Goal: Transaction & Acquisition: Purchase product/service

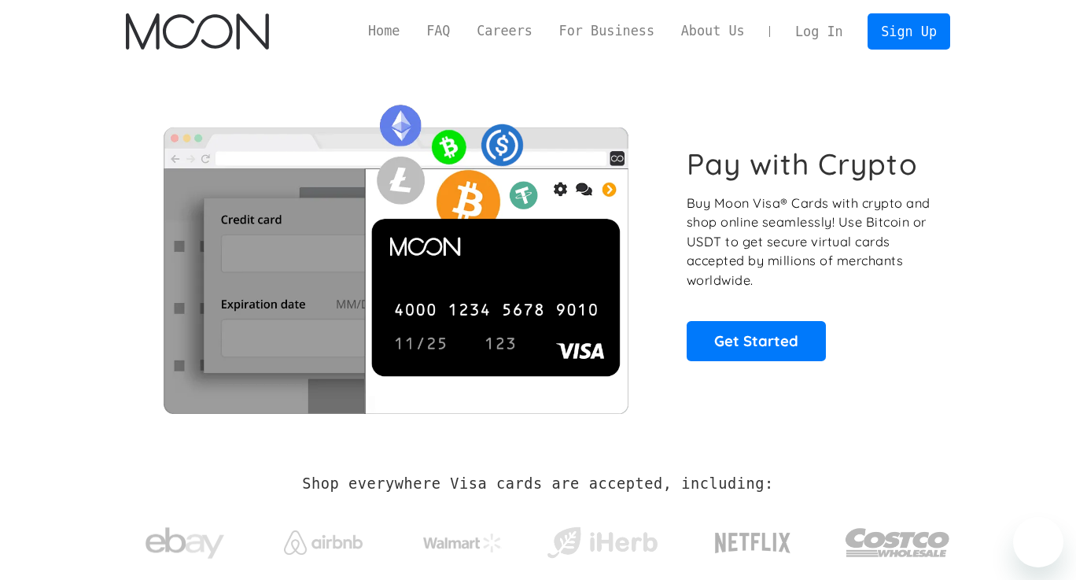
click at [840, 35] on link "Log In" at bounding box center [819, 31] width 74 height 35
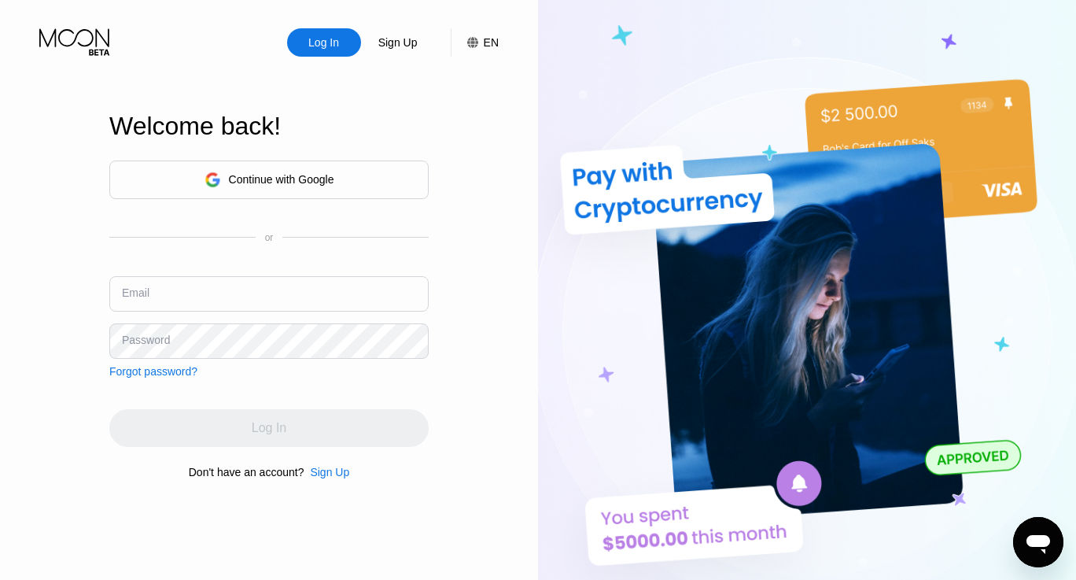
type input "[EMAIL_ADDRESS][DOMAIN_NAME]"
click at [379, 389] on div "Continue with Google or Email andrewmgg.1@gmail.com Password Forgot password? L…" at bounding box center [268, 319] width 319 height 319
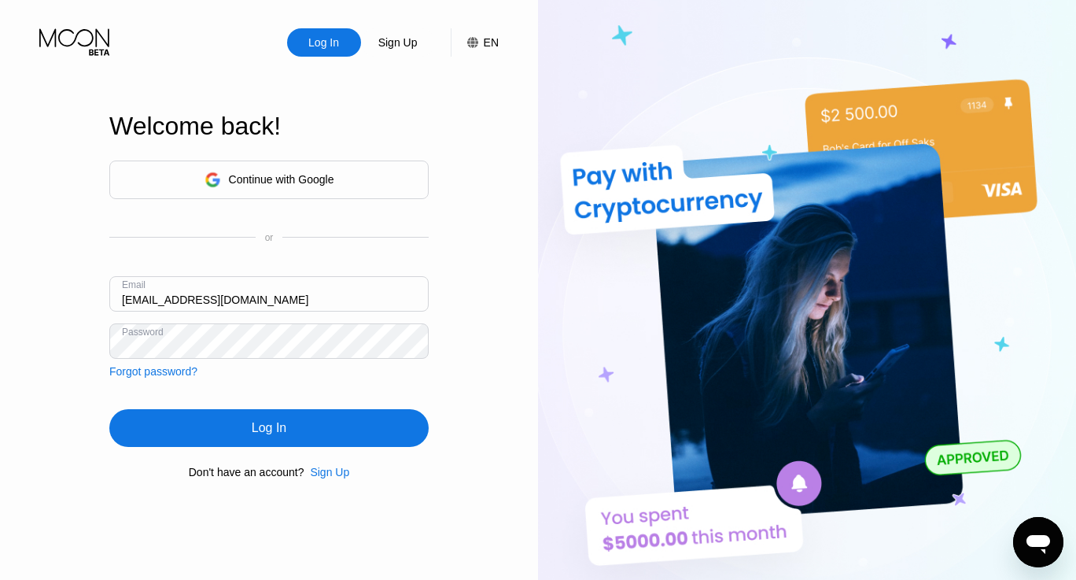
click at [340, 447] on div "Log In" at bounding box center [268, 428] width 319 height 38
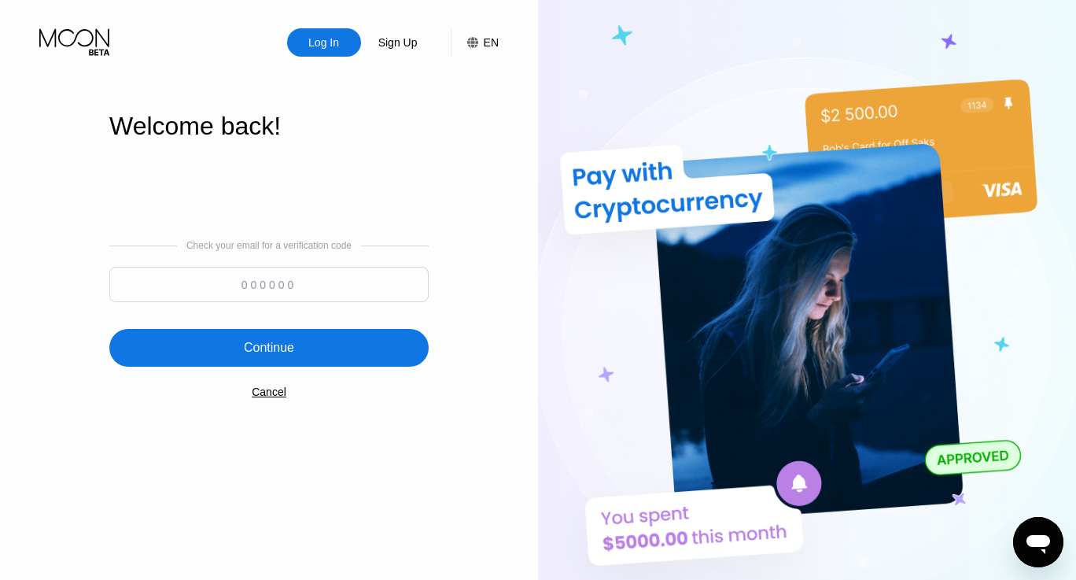
click at [400, 274] on input at bounding box center [268, 284] width 319 height 35
paste input "905511"
type input "905511"
click at [360, 349] on div "Continue" at bounding box center [268, 348] width 319 height 38
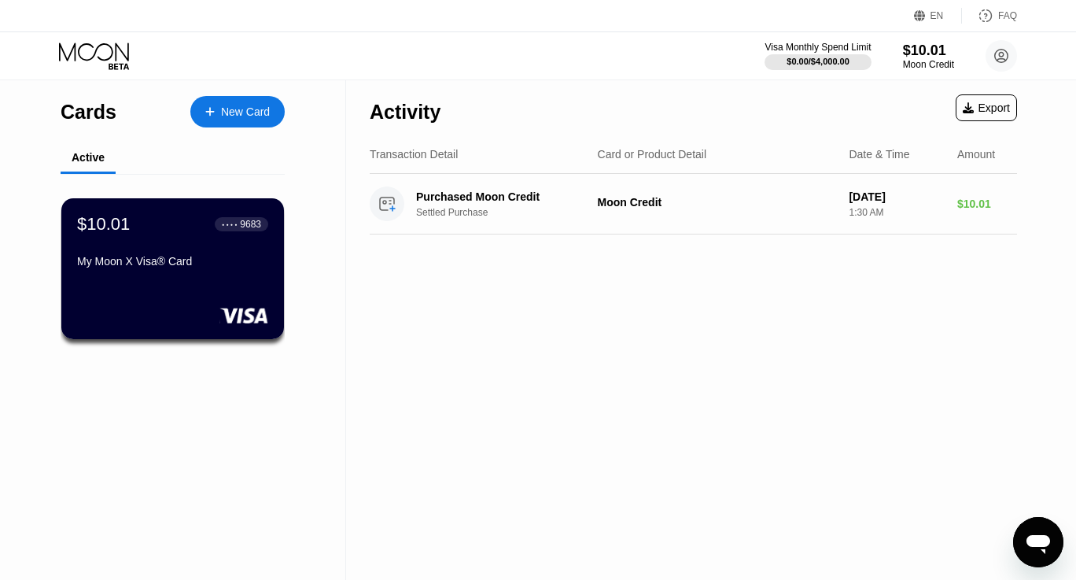
click at [231, 289] on div "$10.01 ● ● ● ● 9683 My Moon X Visa® Card" at bounding box center [172, 268] width 223 height 141
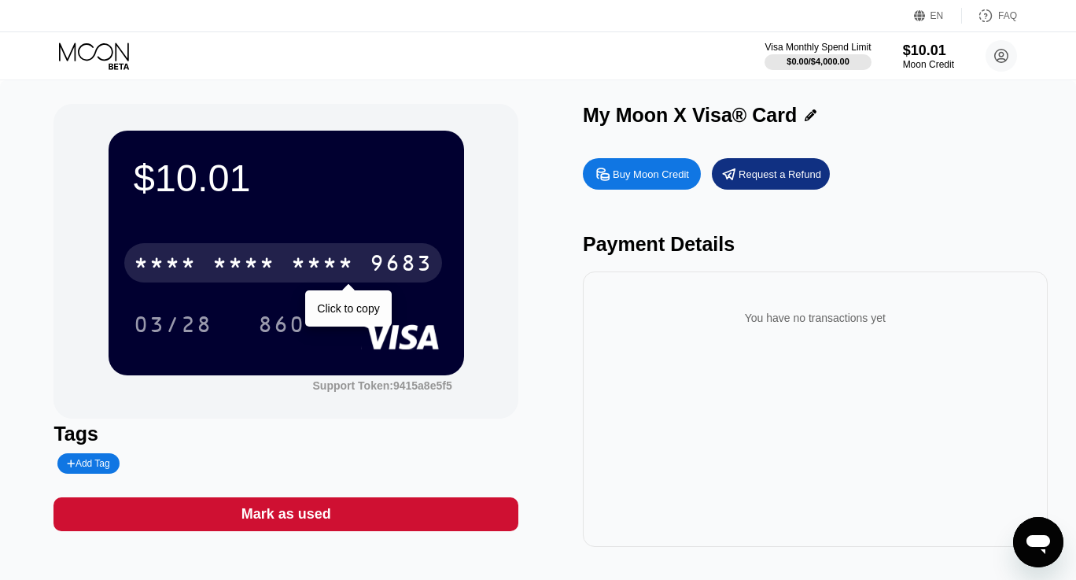
click at [335, 267] on div "* * * *" at bounding box center [322, 264] width 63 height 25
click at [330, 256] on div "2773" at bounding box center [322, 264] width 63 height 25
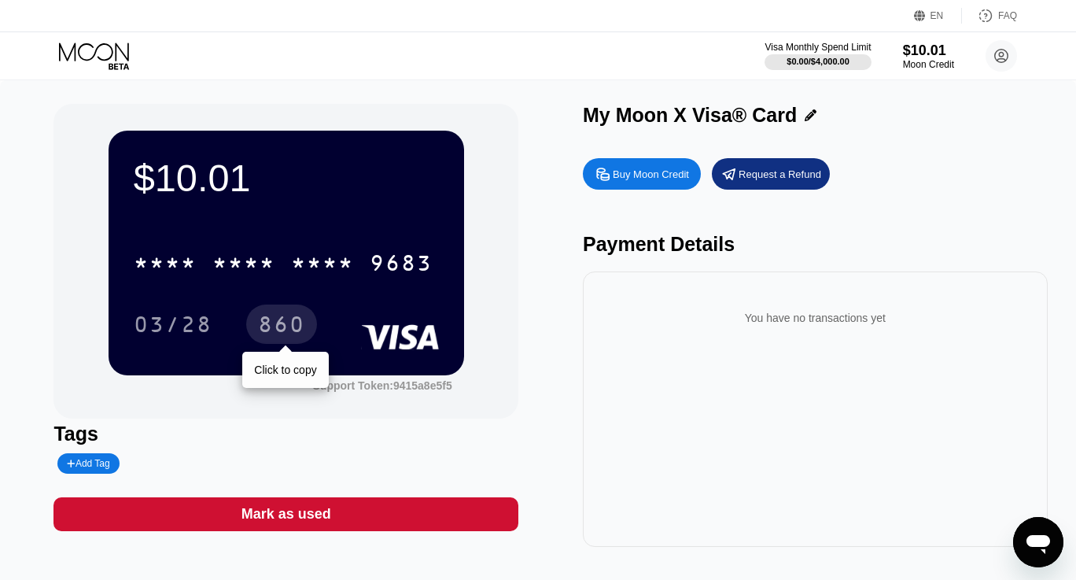
click at [307, 329] on div "860" at bounding box center [281, 323] width 71 height 39
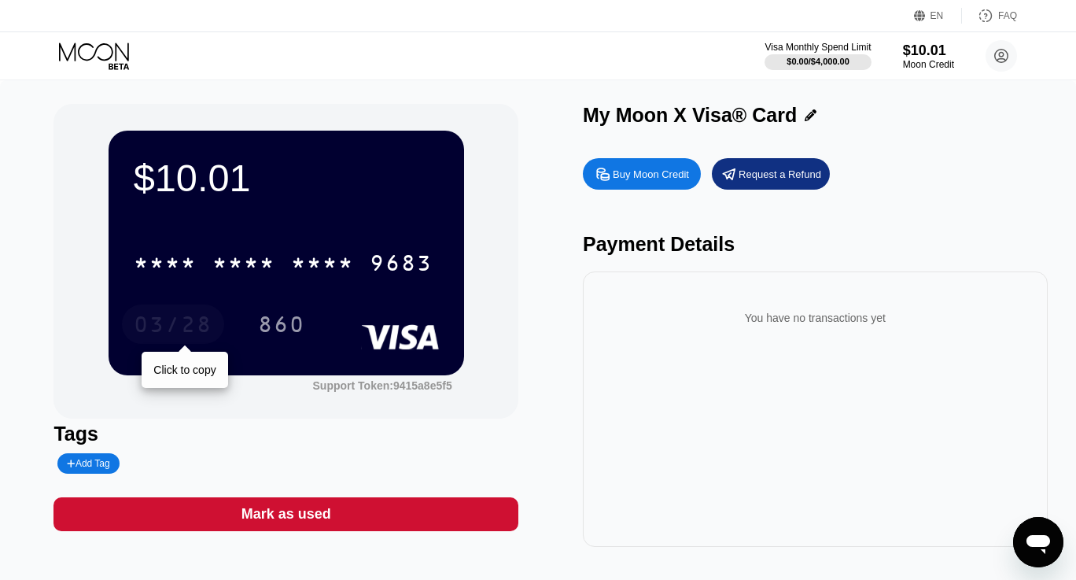
click at [203, 322] on div "03/28" at bounding box center [173, 326] width 79 height 25
click at [86, 63] on icon at bounding box center [95, 56] width 73 height 28
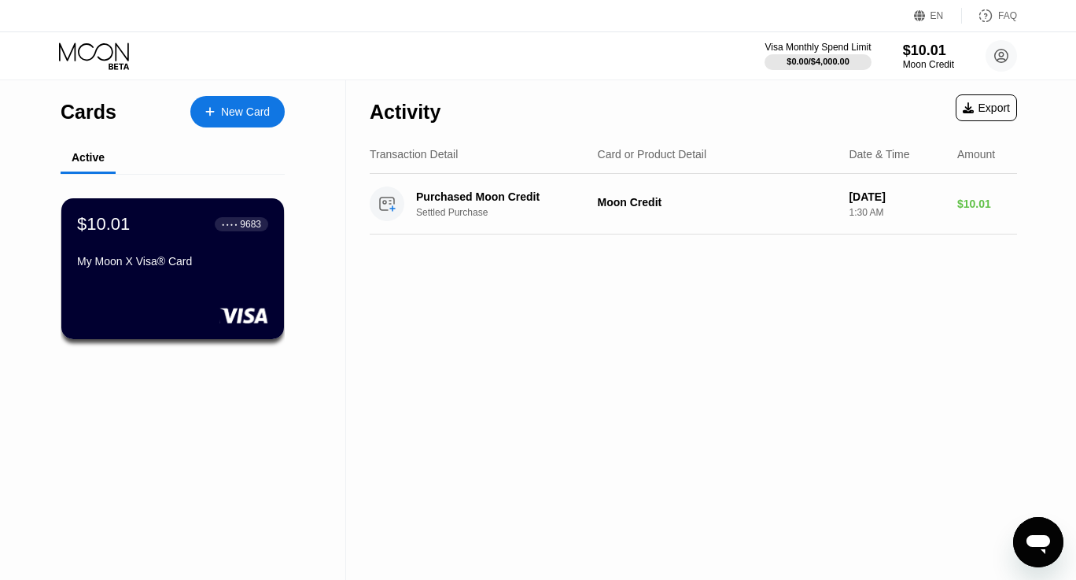
click at [248, 120] on div "New Card" at bounding box center [237, 111] width 94 height 31
click at [239, 118] on div "New Card" at bounding box center [245, 111] width 49 height 13
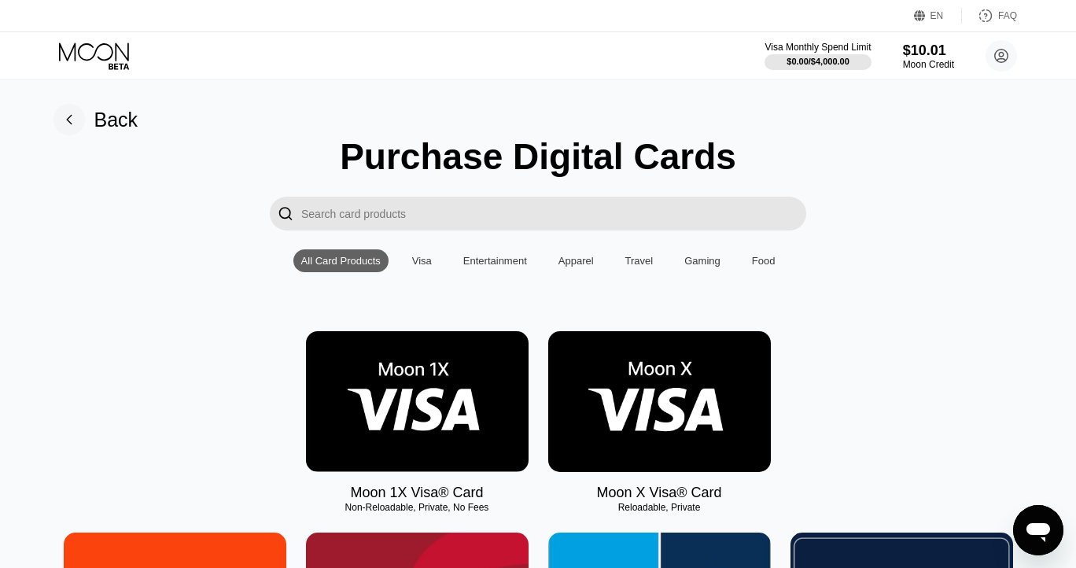
click at [459, 413] on img at bounding box center [417, 401] width 223 height 141
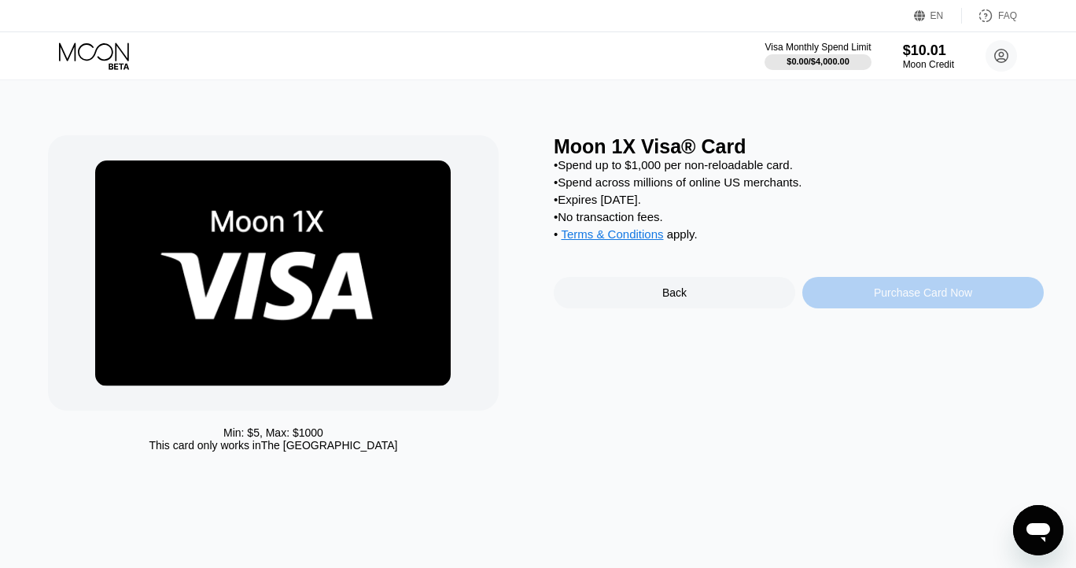
click at [956, 299] on div "Purchase Card Now" at bounding box center [923, 292] width 98 height 13
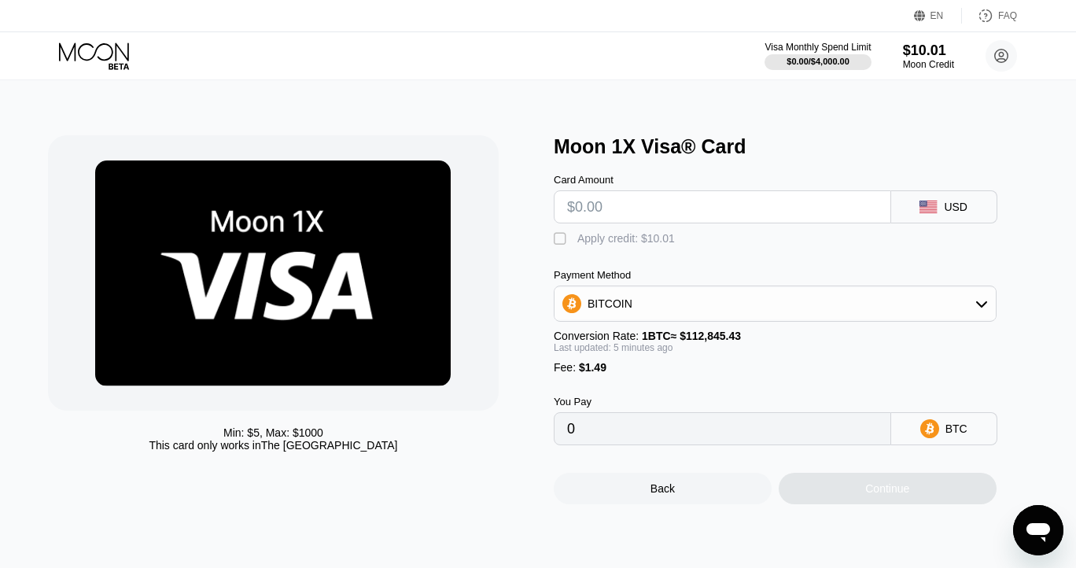
click at [604, 306] on div "BITCOIN" at bounding box center [610, 303] width 45 height 13
click at [624, 378] on div "USDT on TRON" at bounding box center [774, 381] width 433 height 31
type input "0.00"
click at [614, 223] on input "text" at bounding box center [722, 206] width 311 height 31
type input "$0"
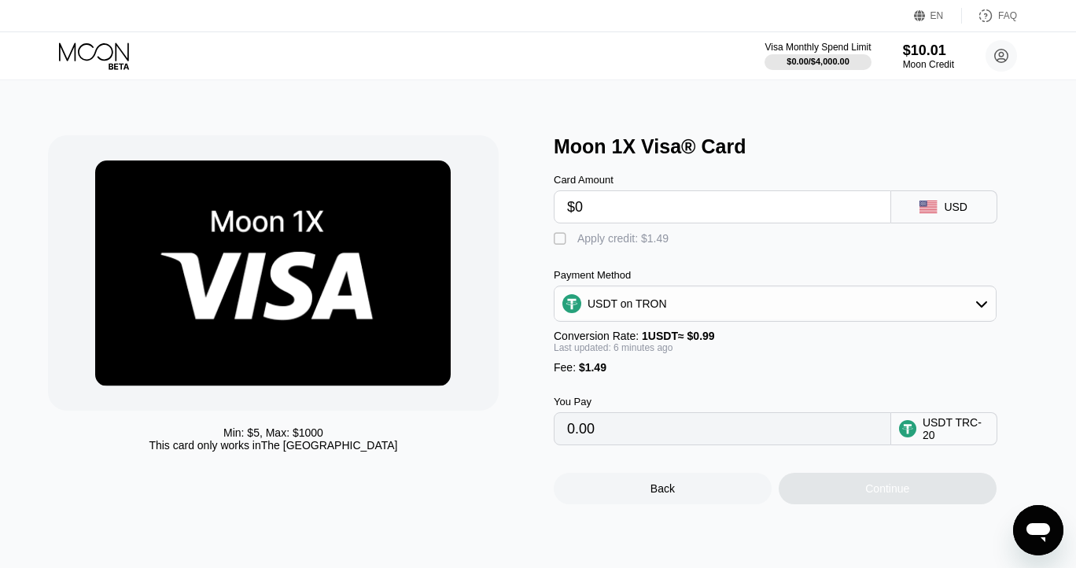
type input "1.51"
type input "$0"
click at [536, 232] on div "Min: $ 5 , Max: $ 1000 This card only works in The United States" at bounding box center [293, 319] width 490 height 369
click at [680, 319] on div "USDT on TRON" at bounding box center [774, 303] width 441 height 31
click at [680, 353] on div "BITCOIN" at bounding box center [784, 347] width 399 height 13
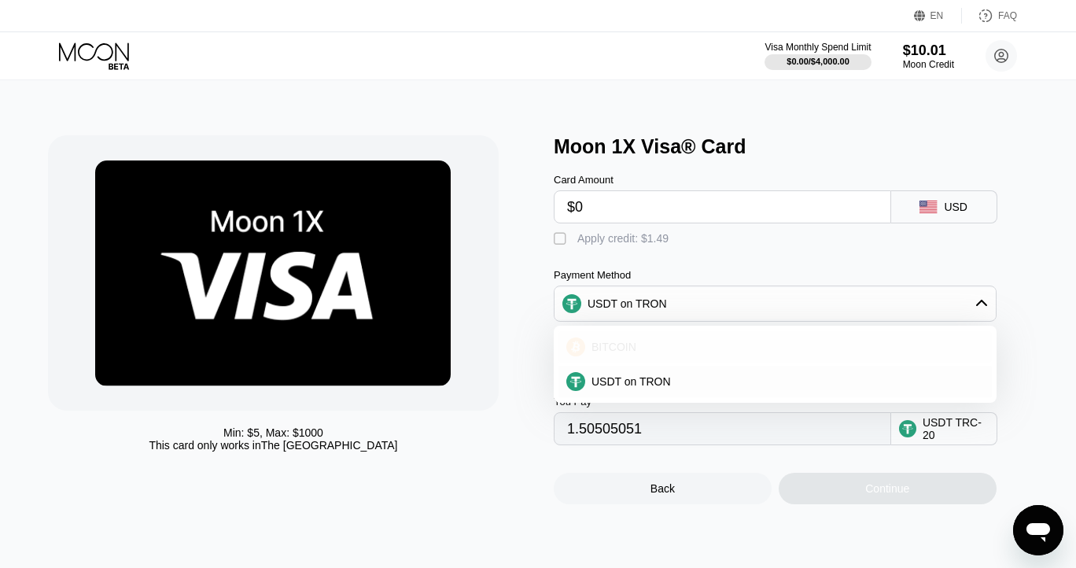
type input "0.00001321"
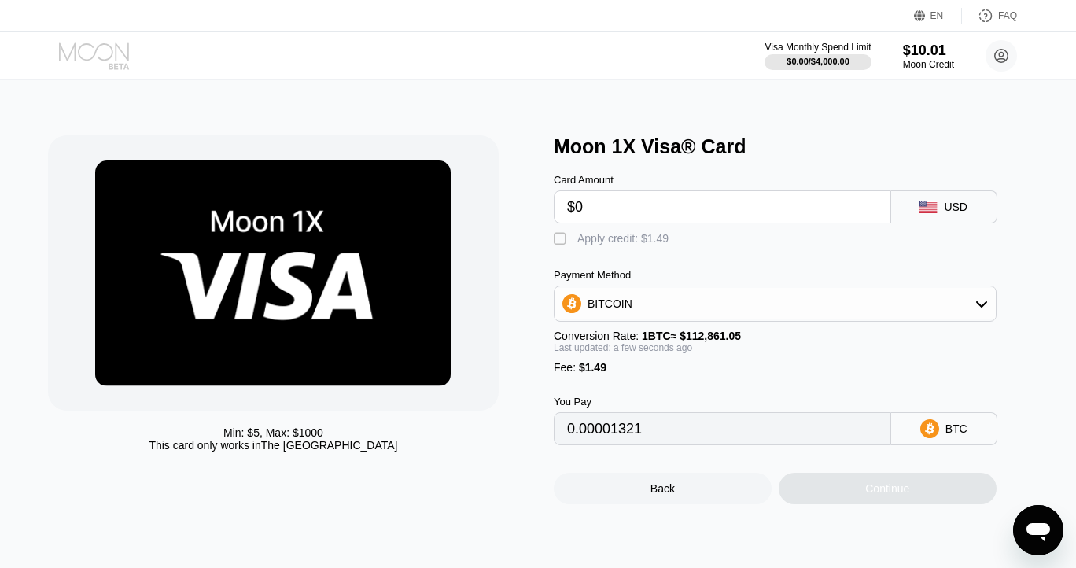
click at [102, 50] on icon at bounding box center [95, 56] width 73 height 28
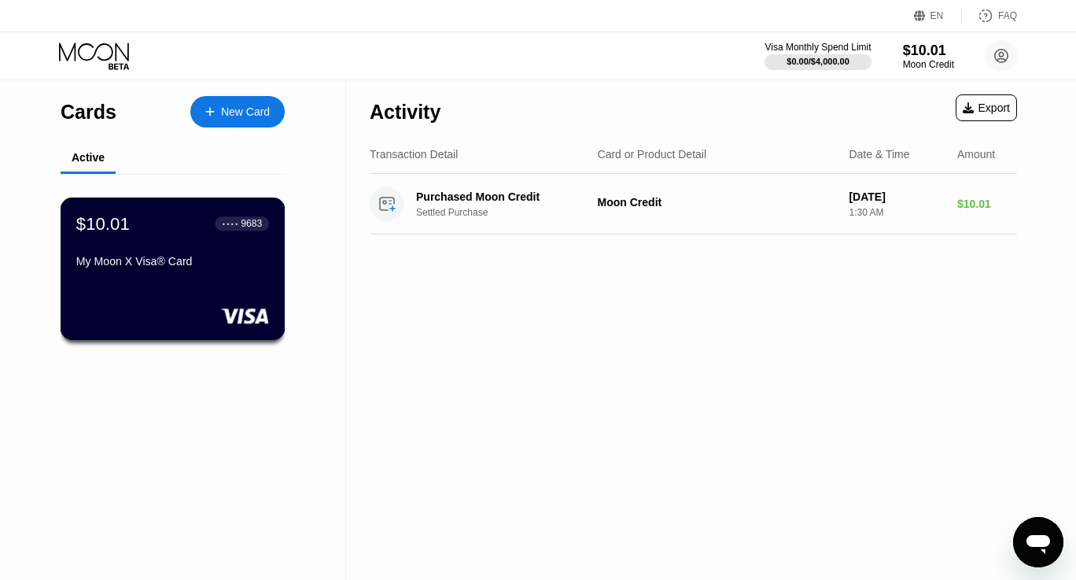
drag, startPoint x: 245, startPoint y: 267, endPoint x: 256, endPoint y: 269, distance: 11.3
click at [245, 267] on div "My Moon X Visa® Card" at bounding box center [172, 261] width 193 height 13
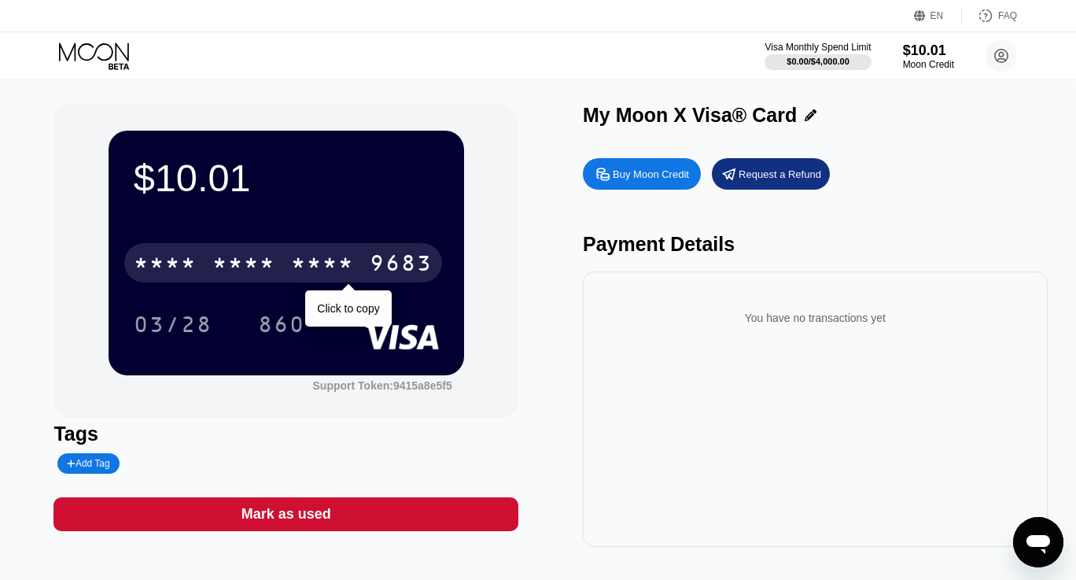
click at [425, 265] on div "9683" at bounding box center [401, 264] width 63 height 25
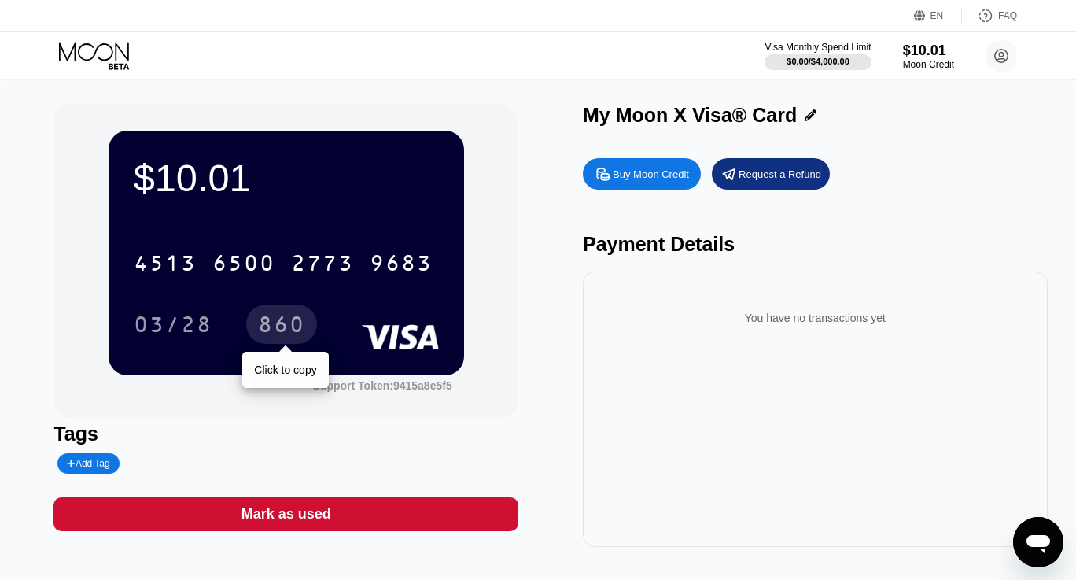
click at [275, 333] on div "860" at bounding box center [281, 326] width 47 height 25
